Goal: Task Accomplishment & Management: Manage account settings

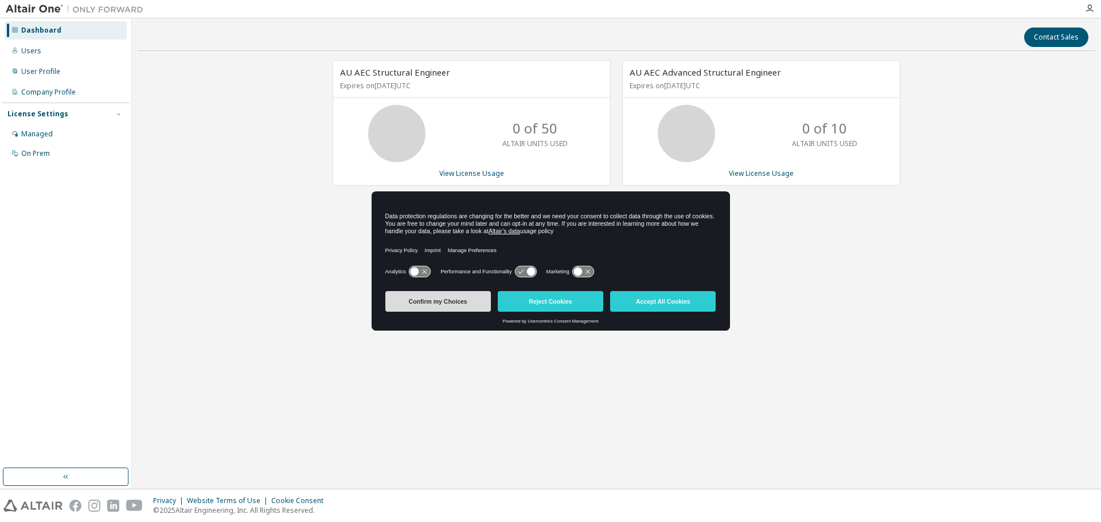
click at [452, 304] on button "Confirm my Choices" at bounding box center [438, 301] width 106 height 21
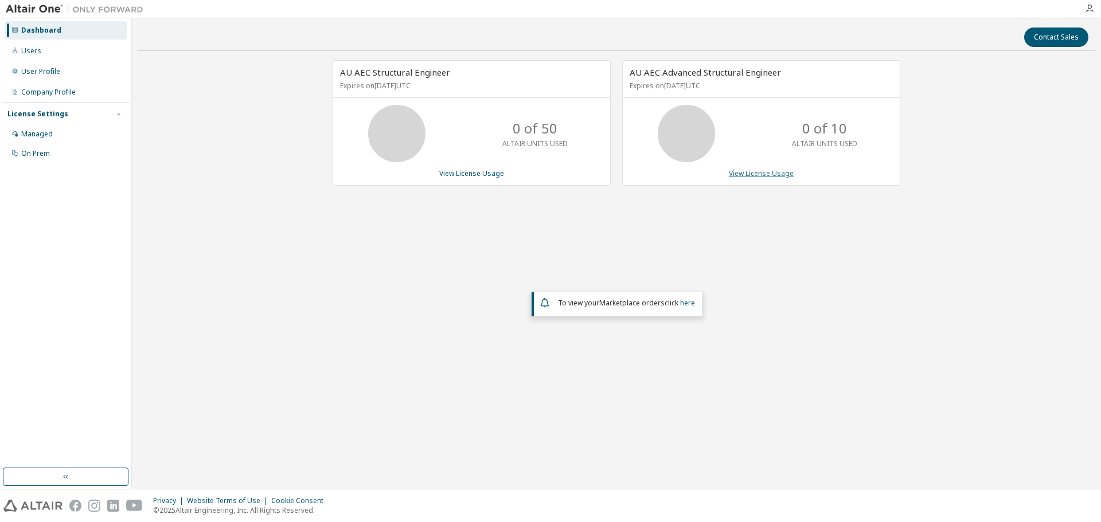
click at [755, 174] on link "View License Usage" at bounding box center [761, 174] width 65 height 10
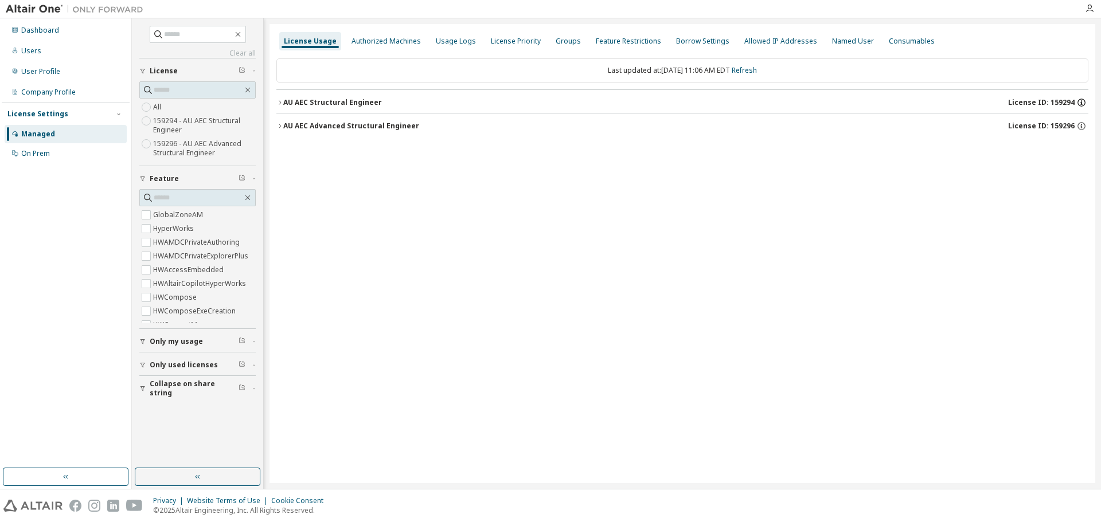
click at [1081, 104] on icon "button" at bounding box center [1081, 102] width 10 height 10
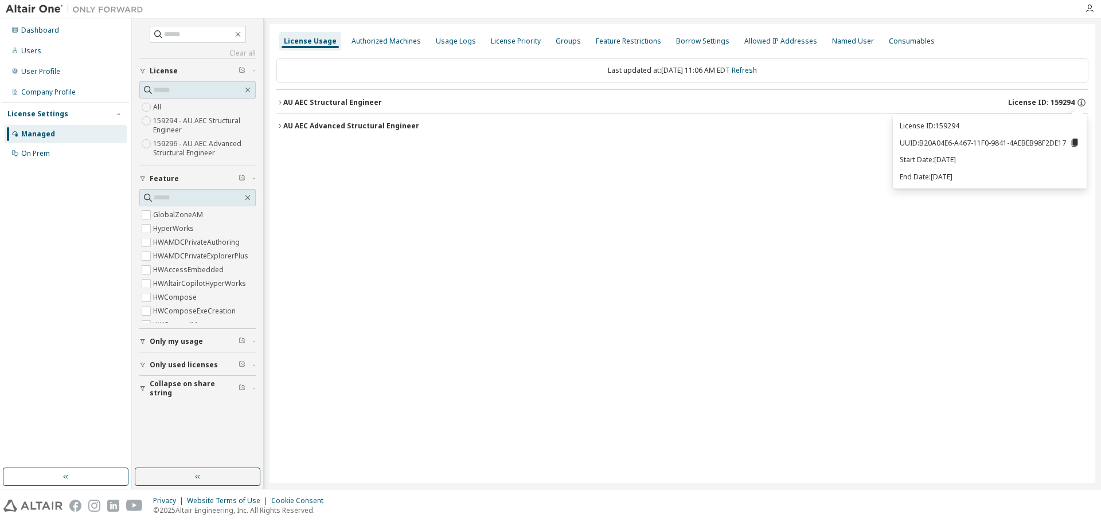
click at [1073, 142] on icon at bounding box center [1075, 143] width 6 height 8
click at [832, 157] on div "License Usage Authorized Machines Usage Logs License Priority Groups Feature Re…" at bounding box center [682, 253] width 826 height 459
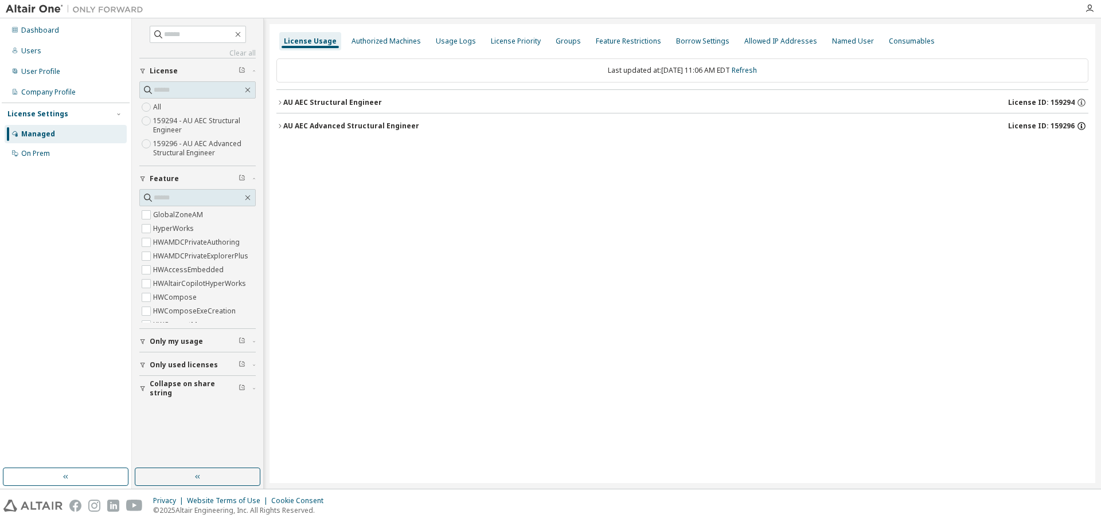
click at [1086, 126] on icon "button" at bounding box center [1081, 126] width 10 height 10
click at [1077, 169] on icon at bounding box center [1075, 166] width 6 height 8
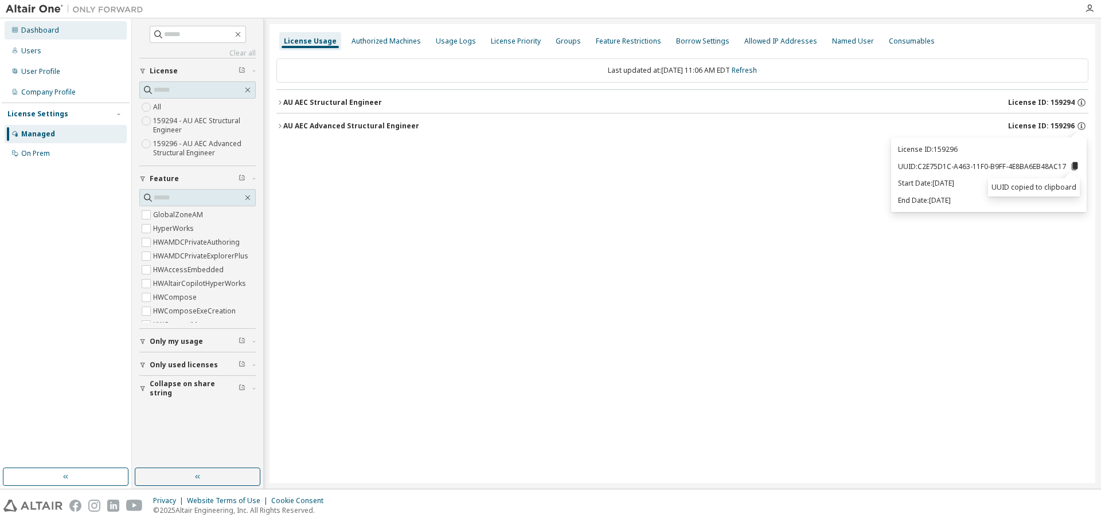
click at [42, 30] on div "Dashboard" at bounding box center [40, 30] width 38 height 9
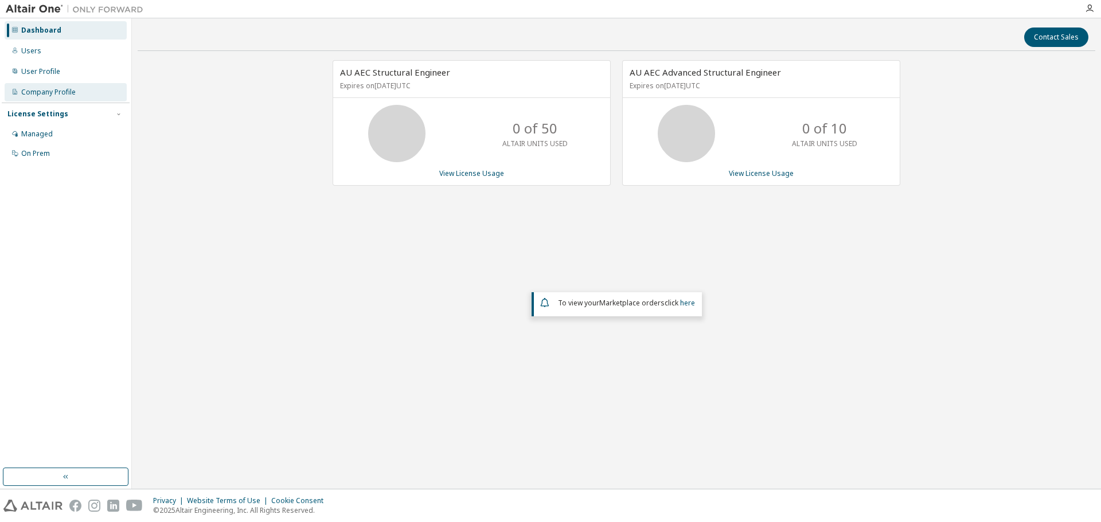
click at [48, 91] on div "Company Profile" at bounding box center [48, 92] width 54 height 9
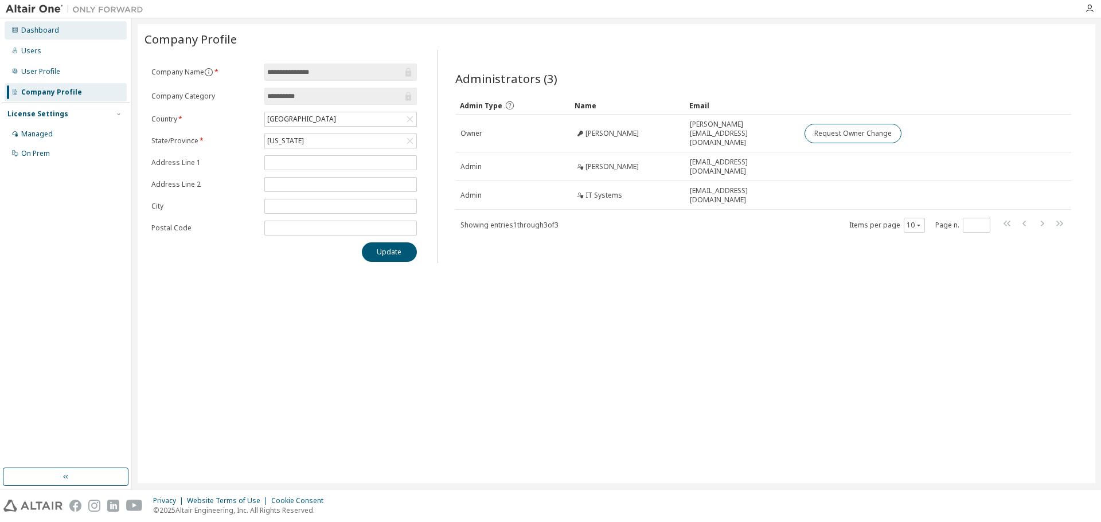
click at [49, 31] on div "Dashboard" at bounding box center [40, 30] width 38 height 9
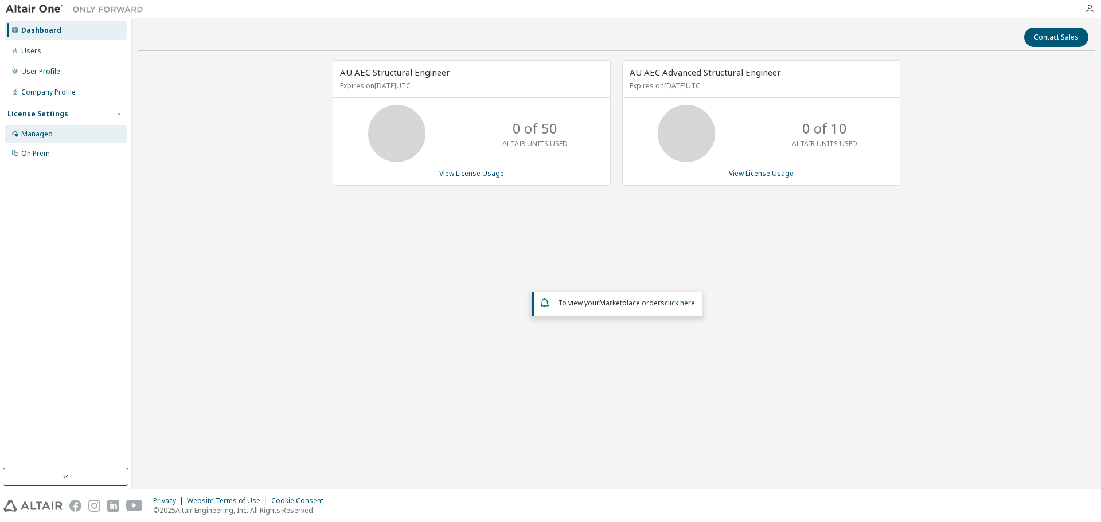
click at [22, 136] on div "Managed" at bounding box center [37, 134] width 32 height 9
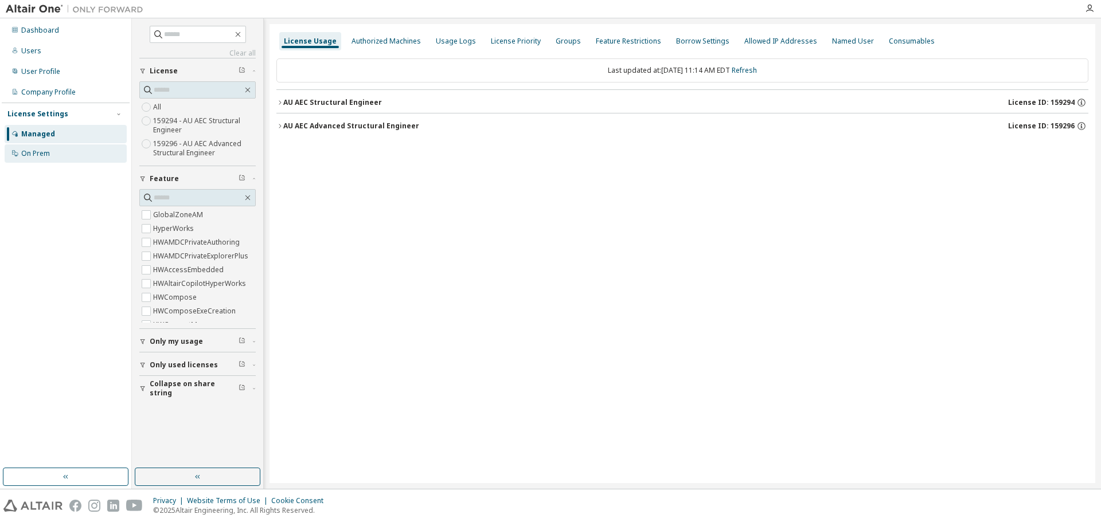
click at [36, 158] on div "On Prem" at bounding box center [35, 153] width 29 height 9
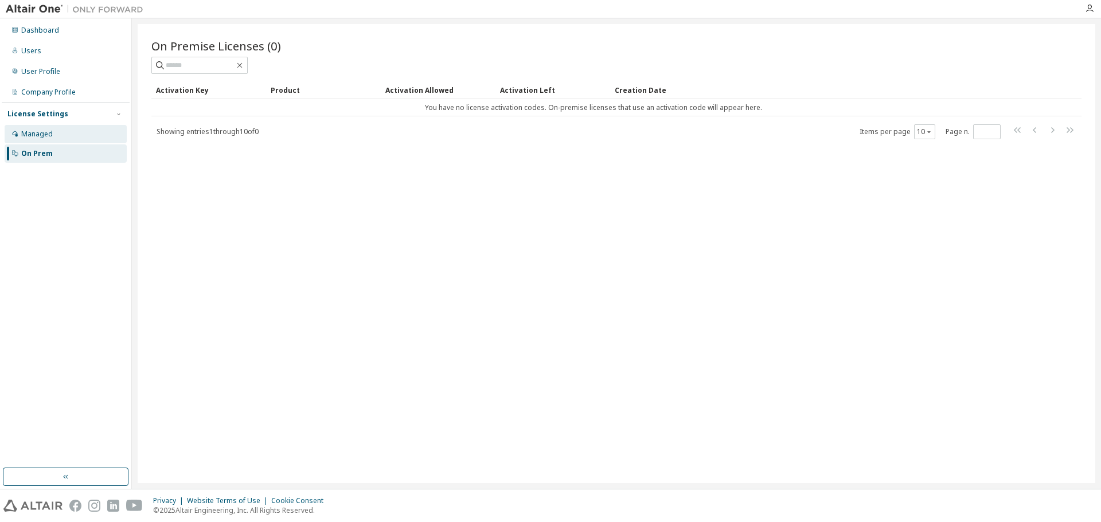
click at [29, 130] on div "Managed" at bounding box center [37, 134] width 32 height 9
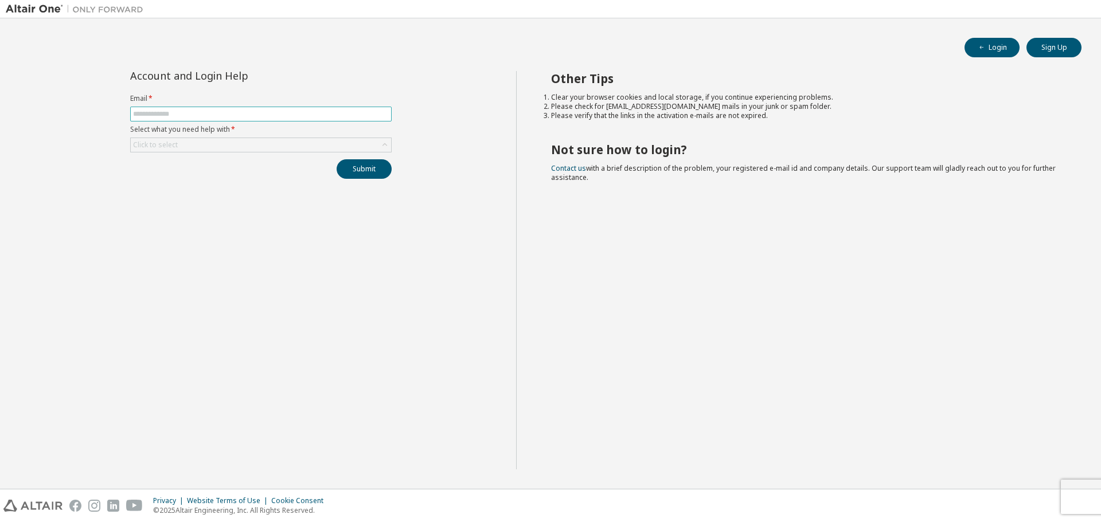
click at [343, 116] on input "text" at bounding box center [261, 114] width 256 height 9
click at [339, 110] on input "text" at bounding box center [261, 114] width 256 height 9
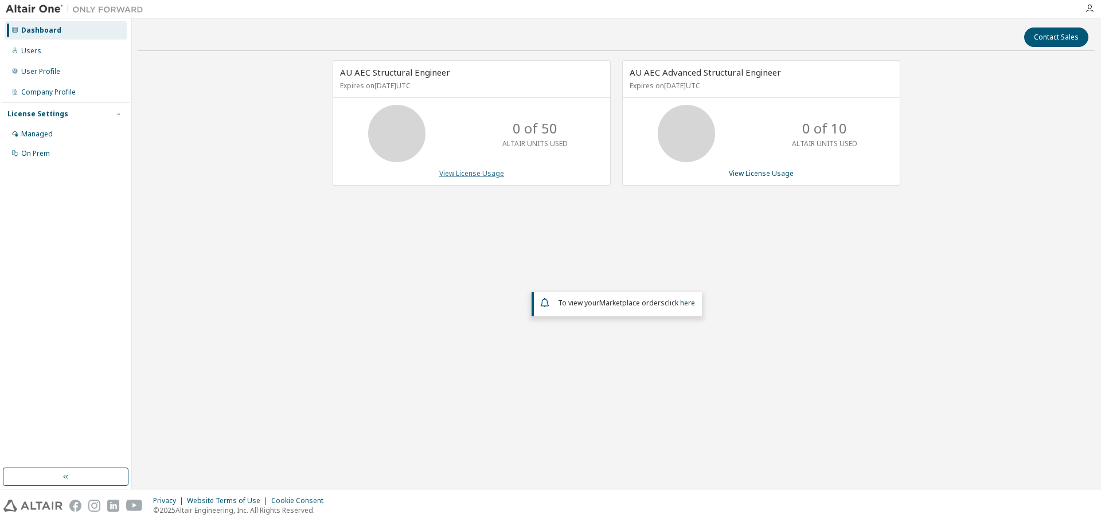
click at [472, 171] on link "View License Usage" at bounding box center [471, 174] width 65 height 10
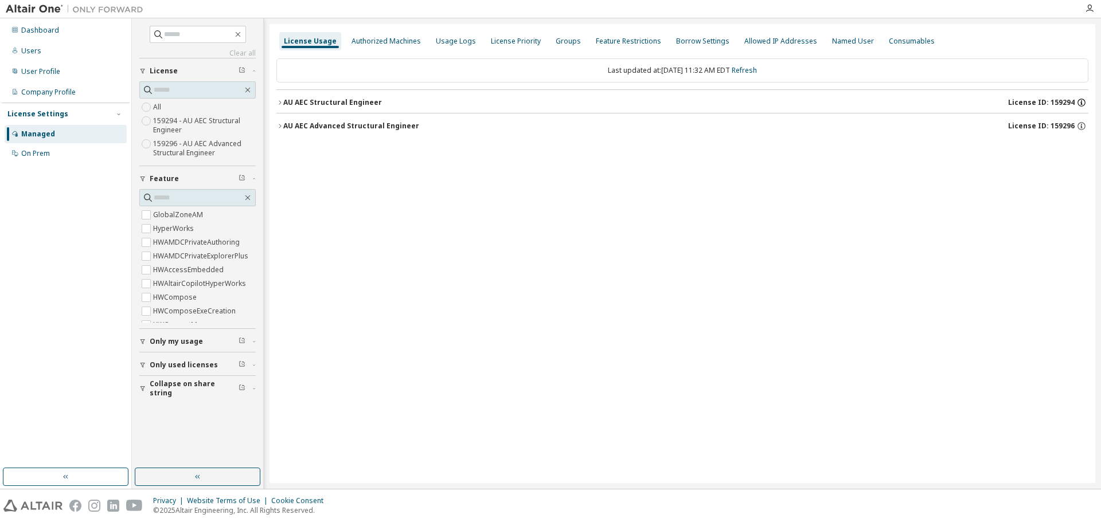
click at [1083, 104] on icon "button" at bounding box center [1081, 102] width 10 height 10
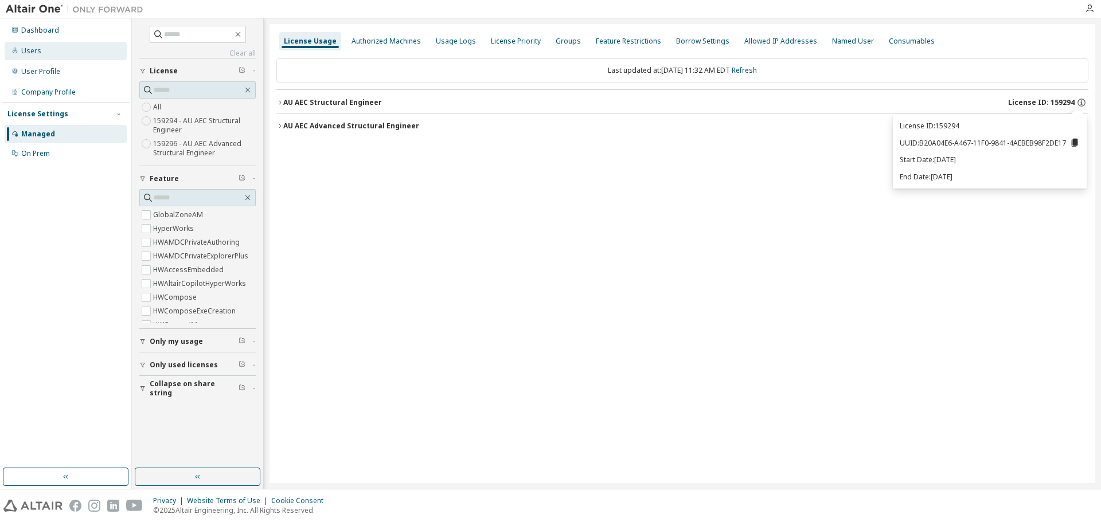
click at [40, 54] on div "Users" at bounding box center [66, 51] width 122 height 18
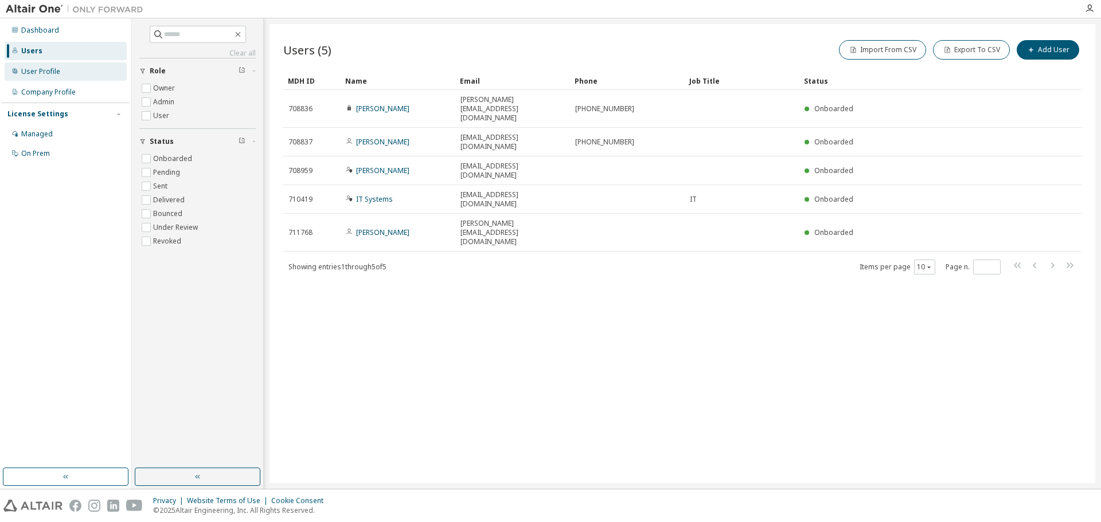
click at [57, 67] on div "User Profile" at bounding box center [40, 71] width 39 height 9
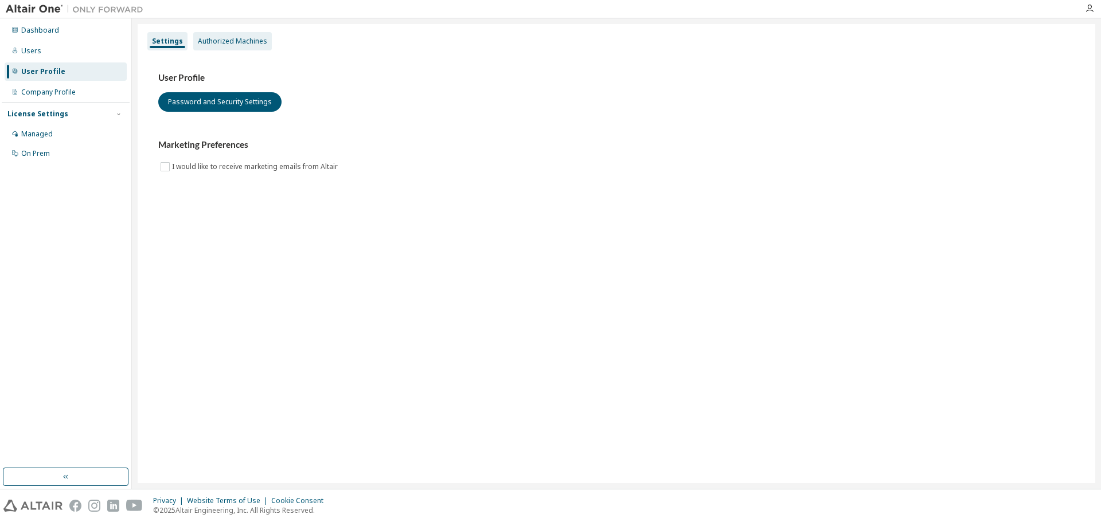
click at [251, 41] on div "Authorized Machines" at bounding box center [232, 41] width 69 height 9
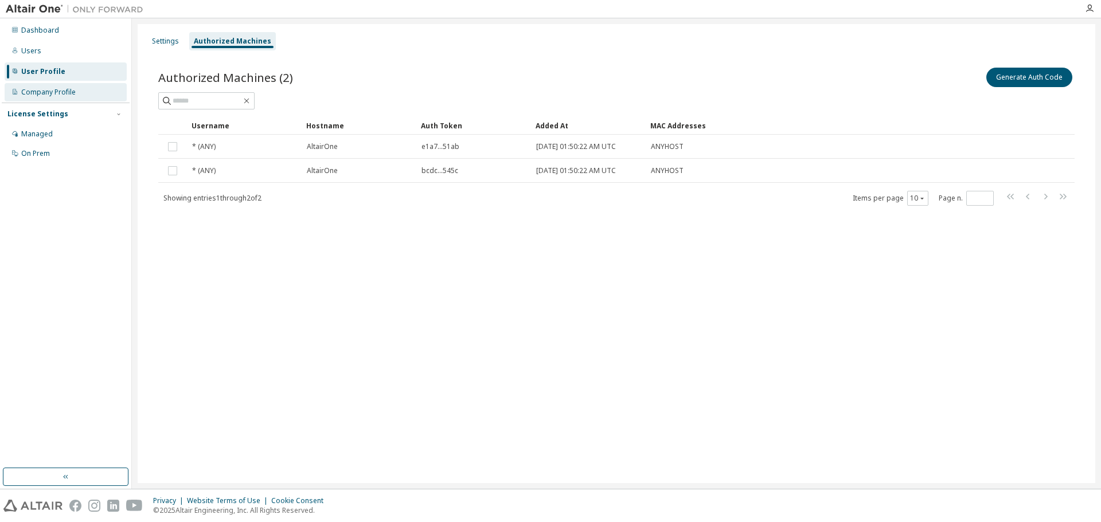
click at [40, 93] on div "Company Profile" at bounding box center [48, 92] width 54 height 9
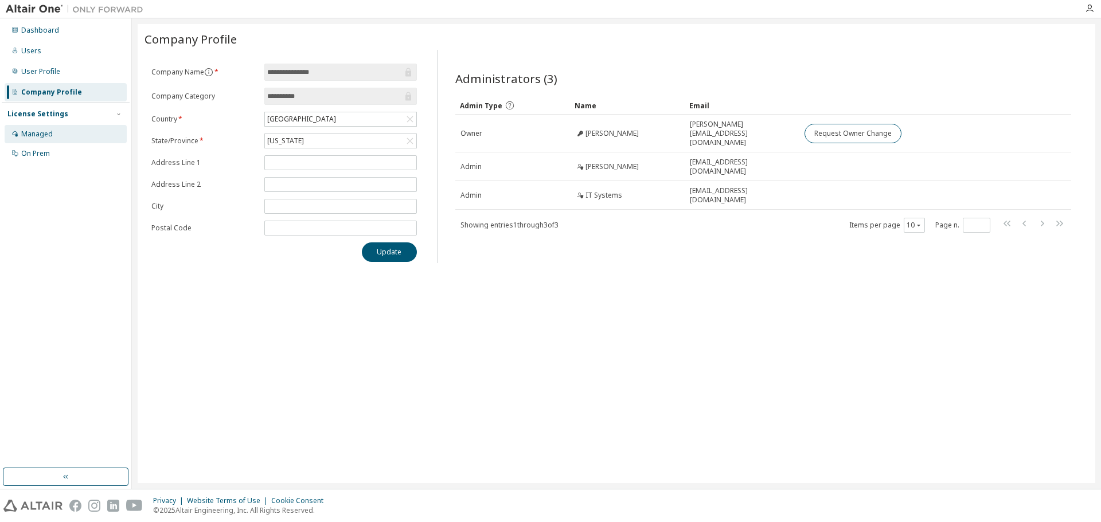
click at [42, 132] on div "Managed" at bounding box center [37, 134] width 32 height 9
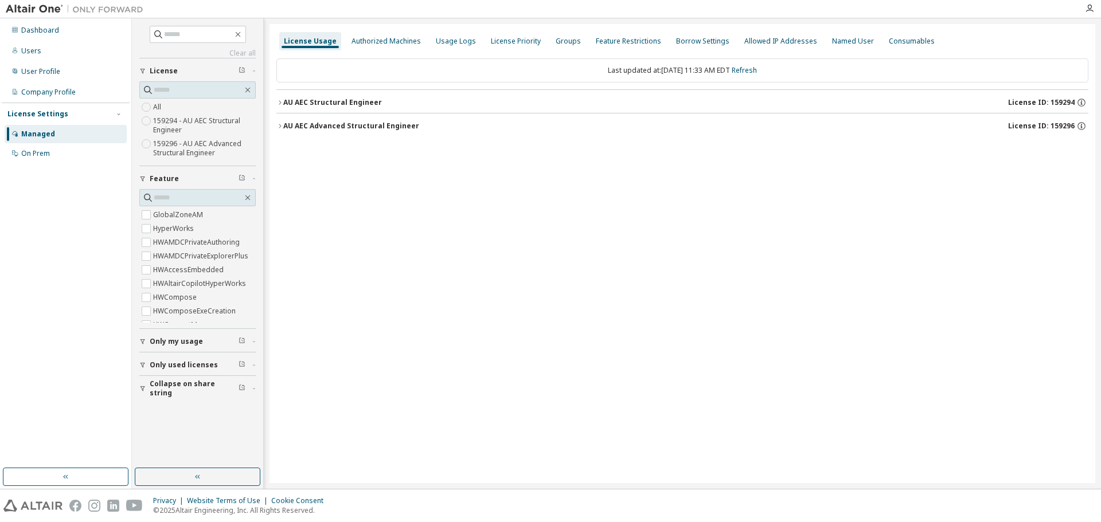
click at [182, 342] on span "Only my usage" at bounding box center [176, 341] width 53 height 9
click at [397, 37] on div "Authorized Machines" at bounding box center [385, 41] width 69 height 9
